Goal: Communication & Community: Answer question/provide support

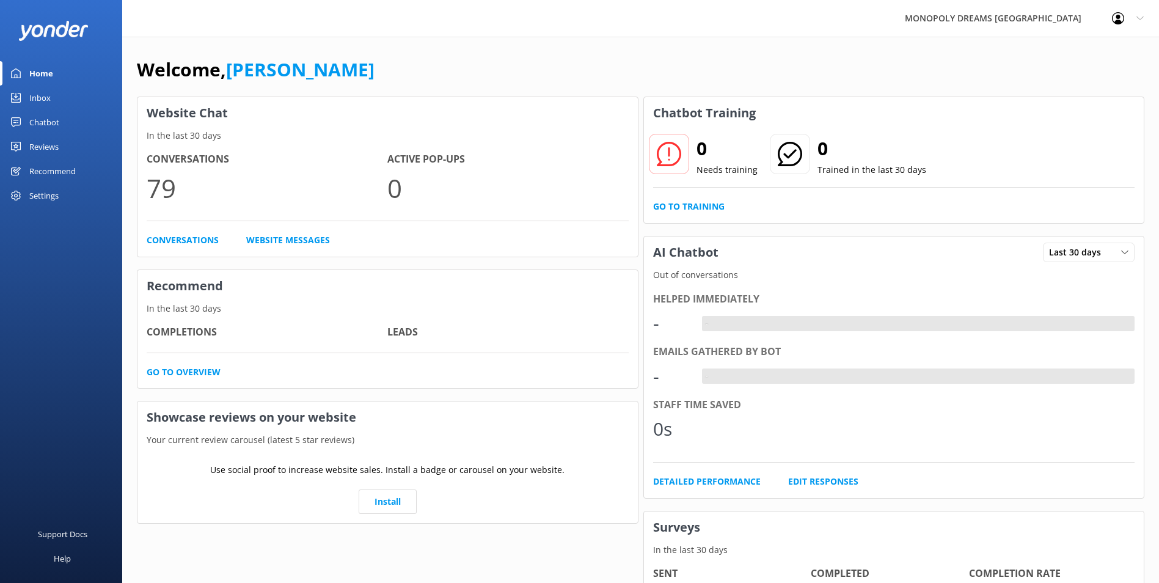
click at [34, 93] on div "Inbox" at bounding box center [39, 98] width 21 height 24
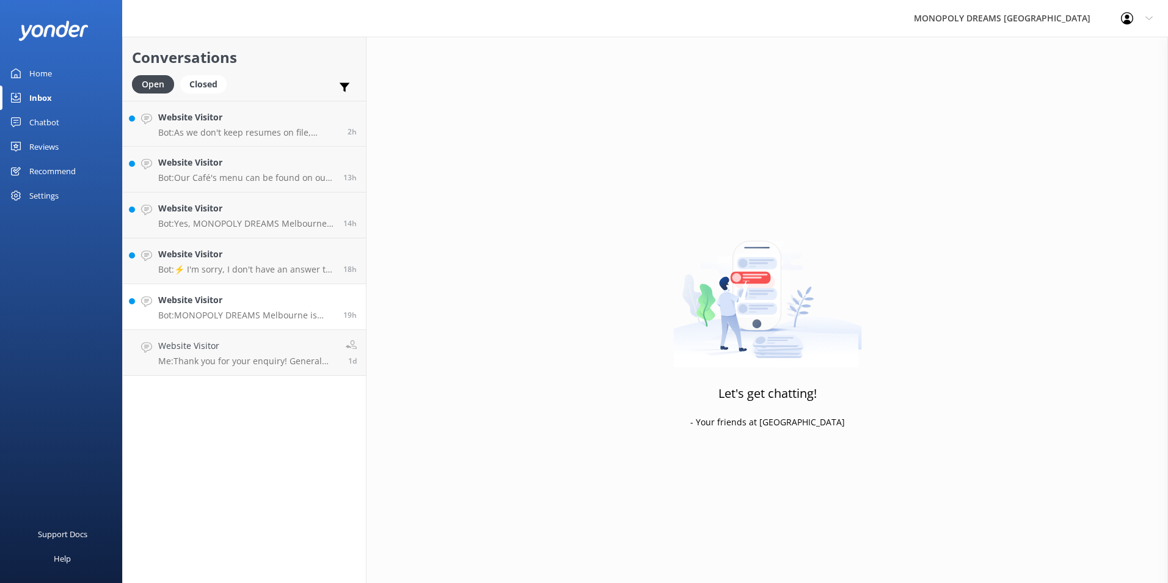
click at [241, 307] on h4 "Website Visitor" at bounding box center [246, 299] width 176 height 13
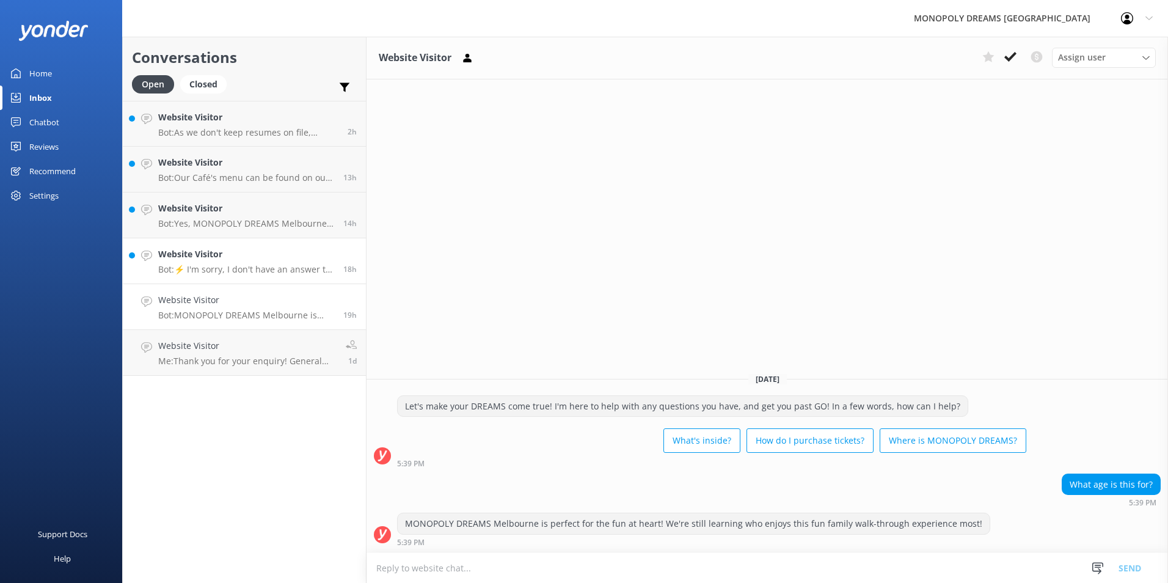
click at [236, 269] on p "Bot: ⚡ I'm sorry, I don't have an answer to your question. Could you please try…" at bounding box center [246, 269] width 176 height 11
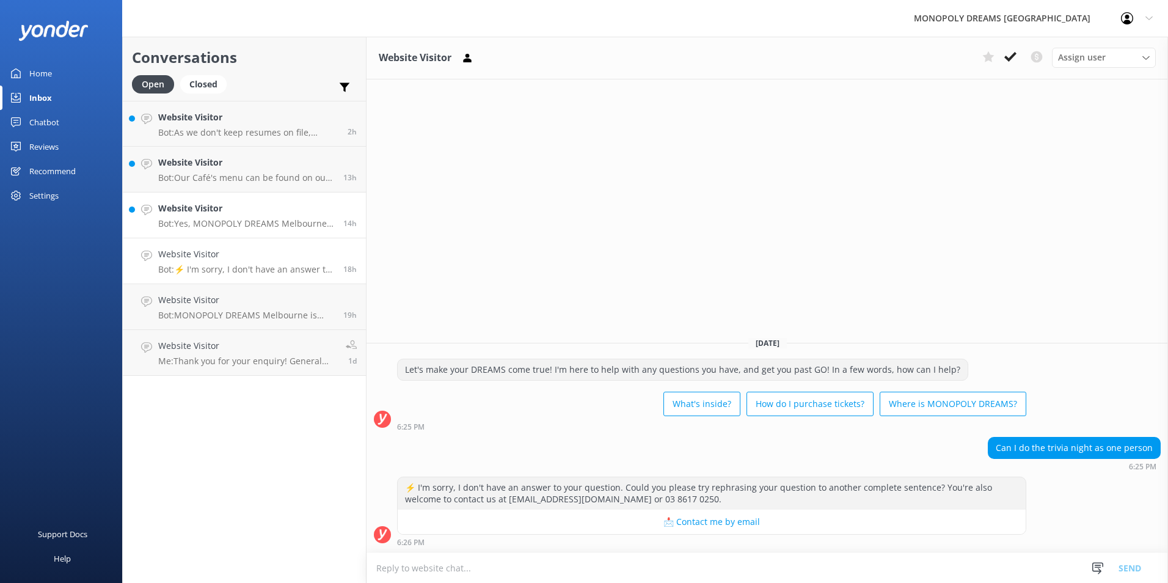
click at [286, 219] on p "Bot: Yes, MONOPOLY DREAMS [GEOGRAPHIC_DATA] is suitable for guests of all ages.…" at bounding box center [246, 223] width 176 height 11
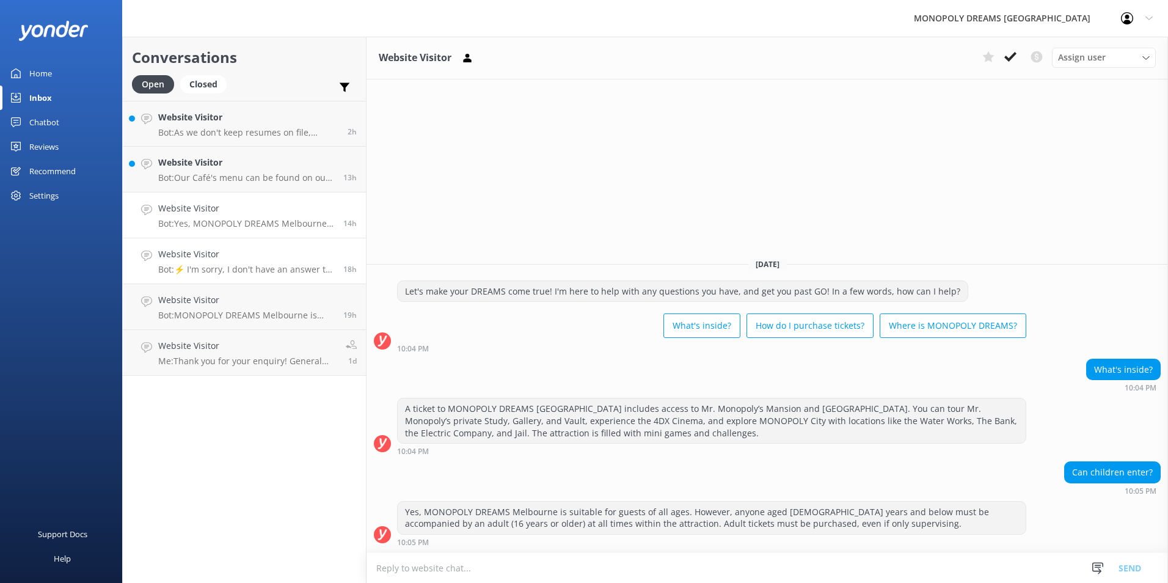
click at [338, 265] on div "18h" at bounding box center [345, 260] width 23 height 27
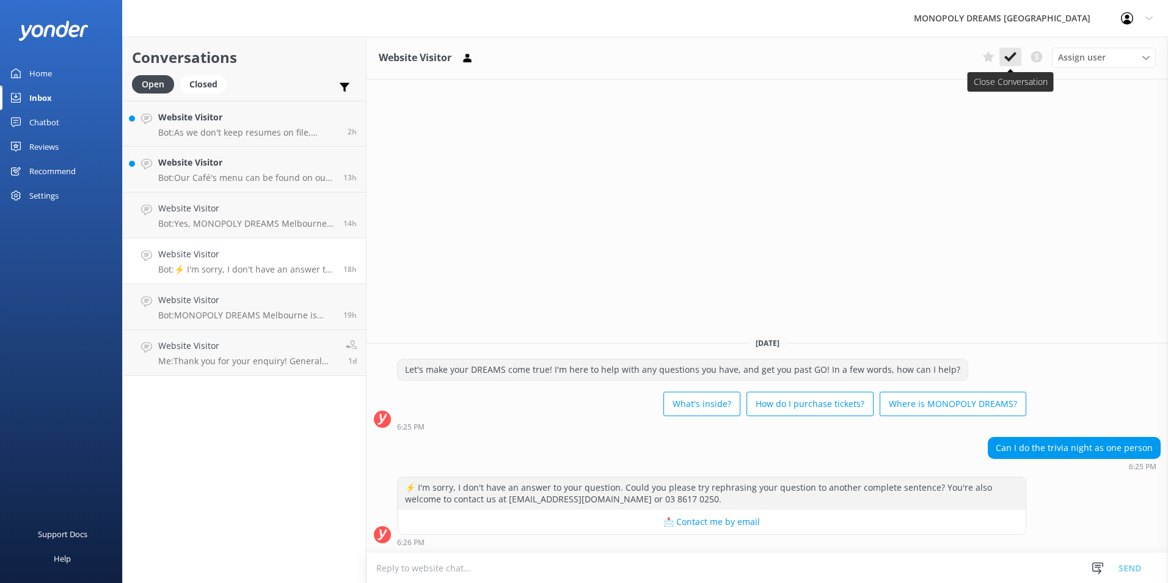
click at [1011, 58] on use at bounding box center [1010, 57] width 12 height 10
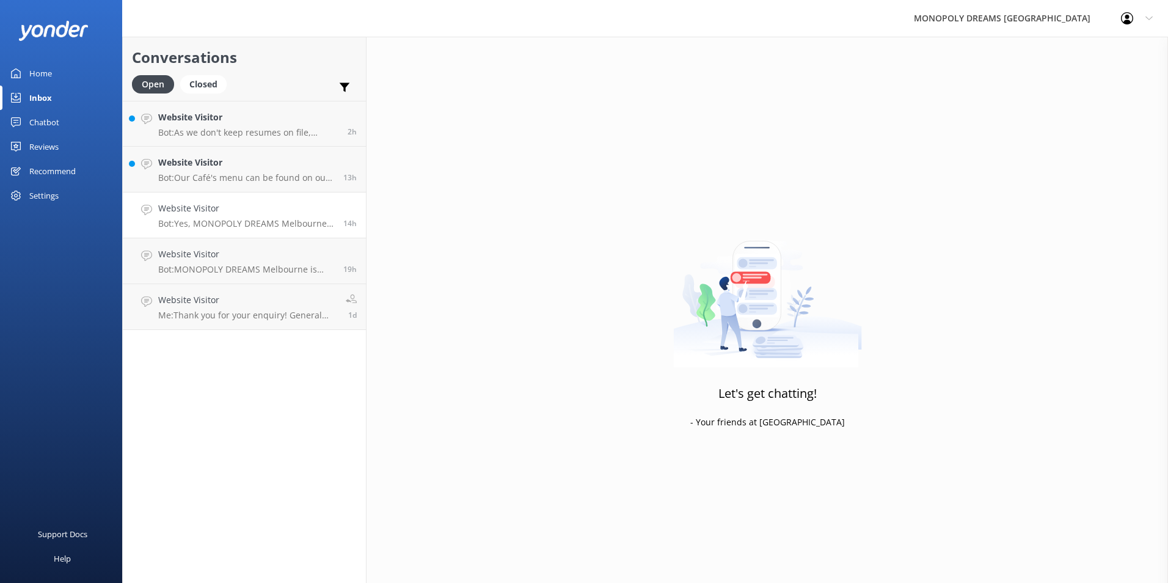
click at [290, 221] on p "Bot: Yes, MONOPOLY DREAMS [GEOGRAPHIC_DATA] is suitable for guests of all ages.…" at bounding box center [246, 223] width 176 height 11
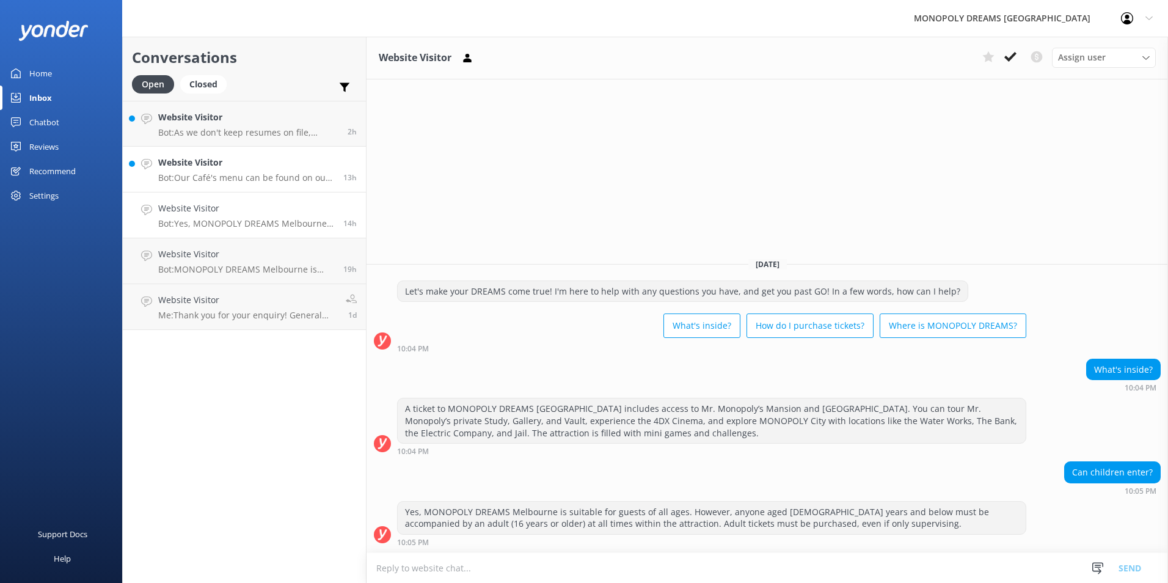
click at [265, 182] on p "Bot: Our Café's menu can be found on our website! Please visit [URL][DOMAIN_NAM…" at bounding box center [246, 177] width 176 height 11
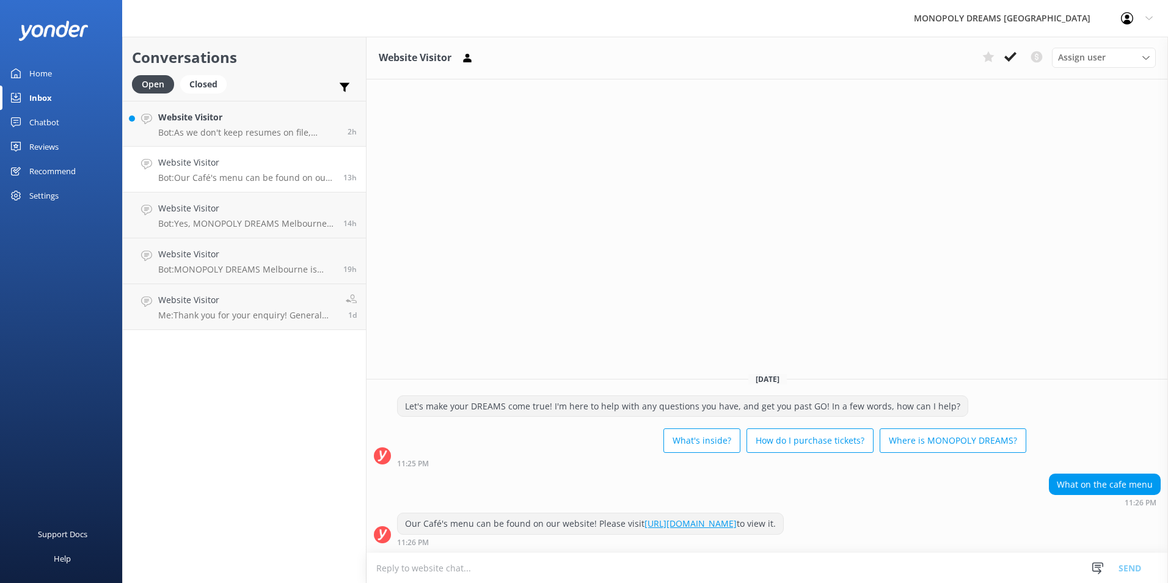
click at [737, 524] on link "[URL][DOMAIN_NAME]" at bounding box center [691, 523] width 92 height 12
click at [250, 126] on div "Website Visitor Bot: As we don't keep resumes on file, please check our website…" at bounding box center [248, 124] width 180 height 26
click at [314, 164] on h4 "Website Visitor" at bounding box center [246, 162] width 176 height 13
click at [253, 133] on p "Bot: As we don't keep resumes on file, please check our website for the latest …" at bounding box center [248, 132] width 180 height 11
click at [48, 73] on div "Home" at bounding box center [40, 73] width 23 height 24
